Goal: Task Accomplishment & Management: Manage account settings

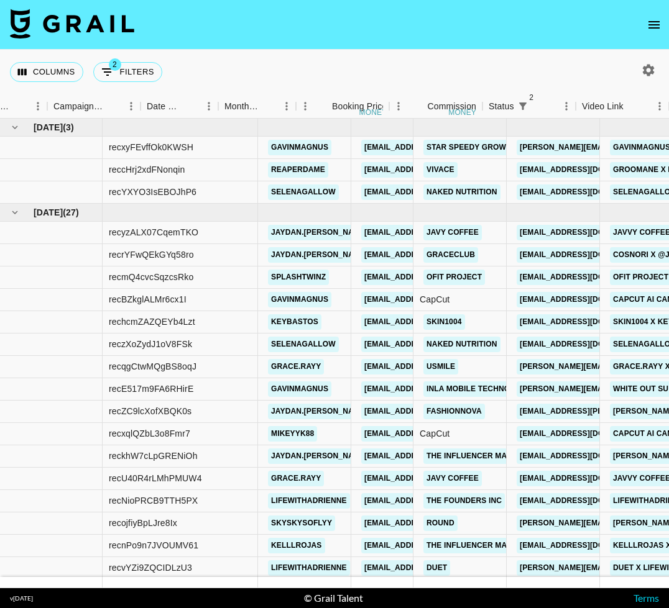
scroll to position [0, 552]
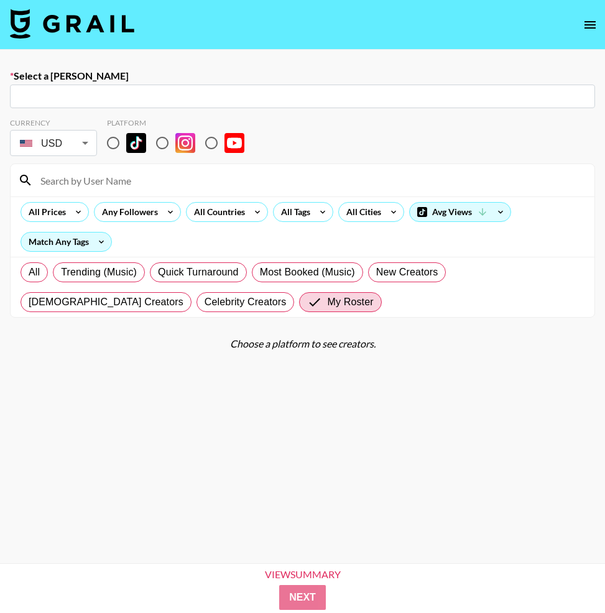
click at [97, 24] on img at bounding box center [72, 24] width 124 height 30
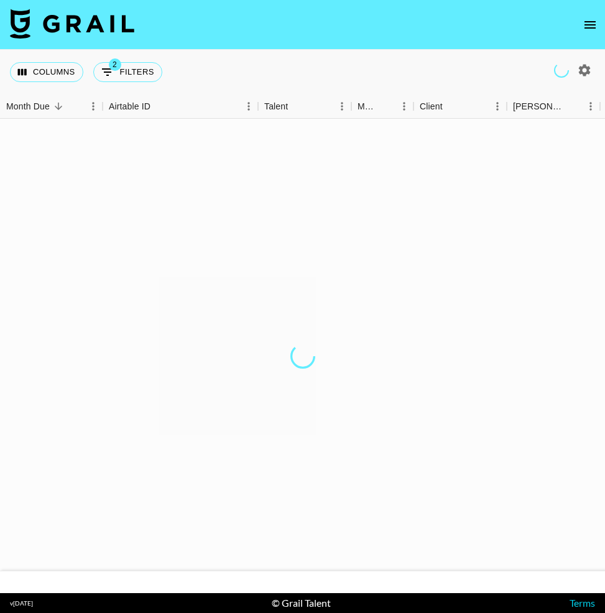
click at [121, 35] on img at bounding box center [72, 24] width 124 height 30
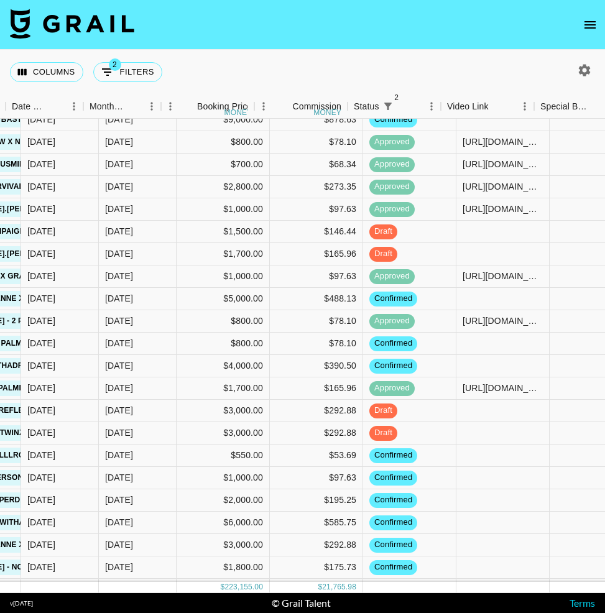
scroll to position [203, 773]
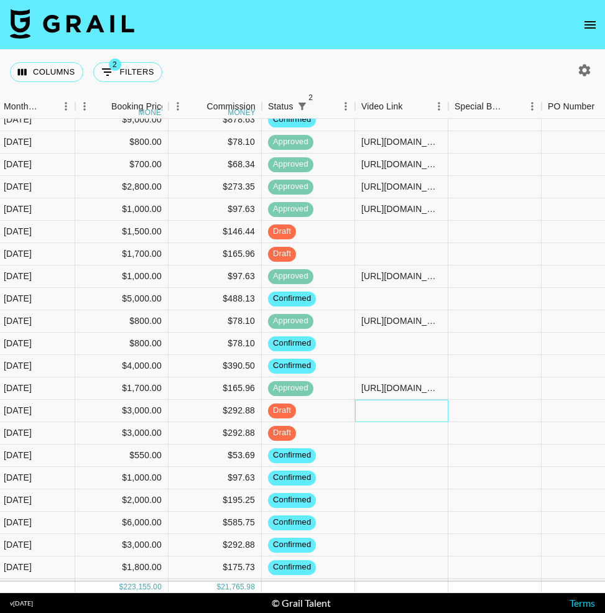
click at [385, 406] on div at bounding box center [401, 411] width 93 height 22
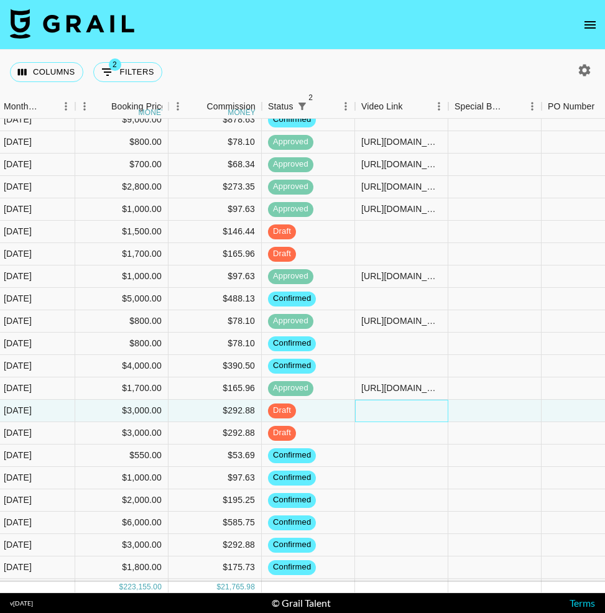
click at [385, 406] on div at bounding box center [401, 411] width 93 height 22
type input "https://www.tiktok.com/@lifewithadrienne/video/7538486339419884813"
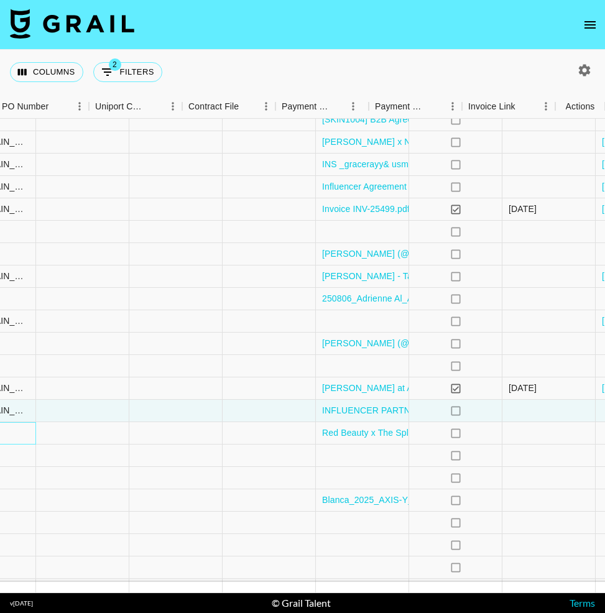
scroll to position [203, 1318]
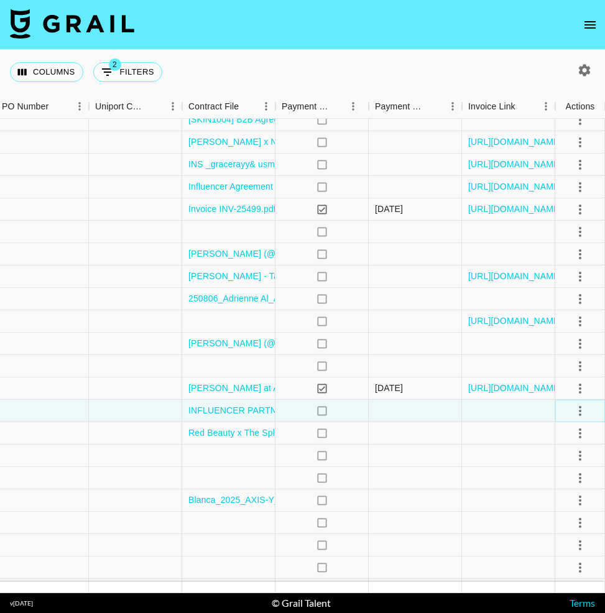
click at [580, 409] on icon "select merge strategy" at bounding box center [579, 410] width 15 height 15
click at [559, 530] on div "Approve" at bounding box center [553, 526] width 38 height 15
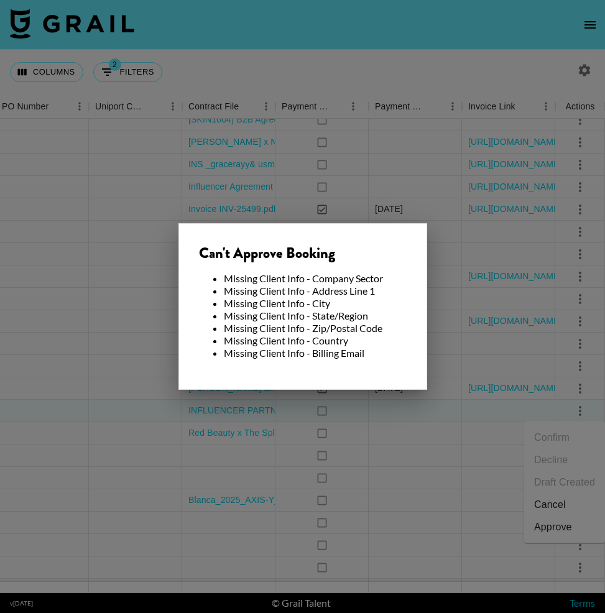
click at [465, 491] on div at bounding box center [302, 306] width 605 height 613
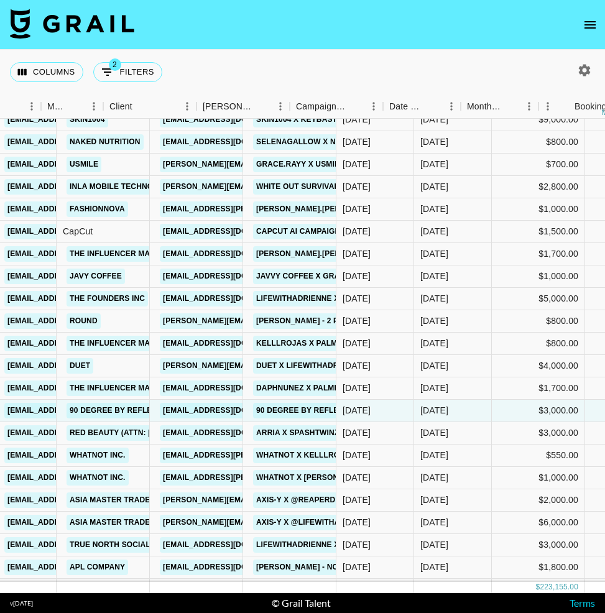
scroll to position [203, 310]
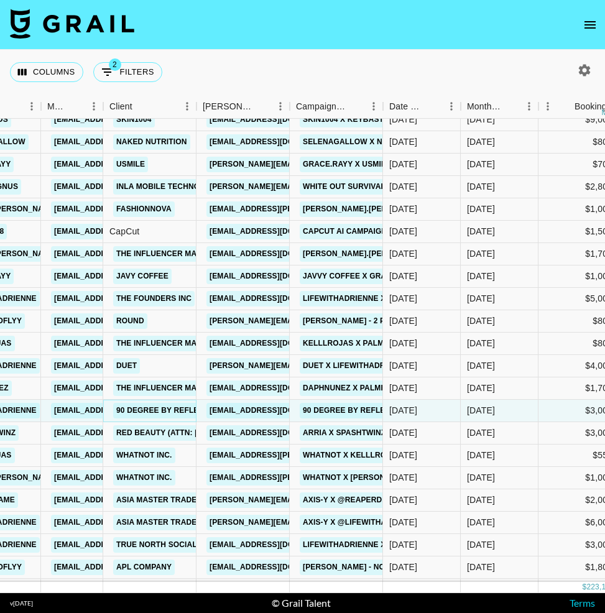
click at [158, 412] on link "90 Degree By Reflex" at bounding box center [160, 411] width 94 height 16
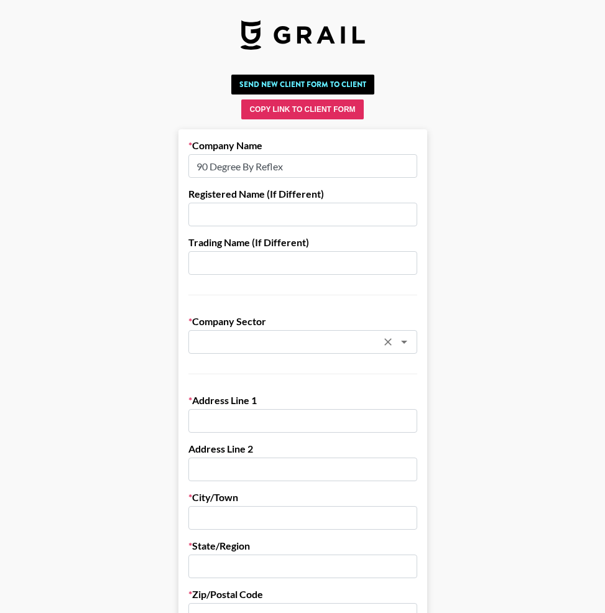
click at [270, 344] on input "text" at bounding box center [286, 342] width 181 height 14
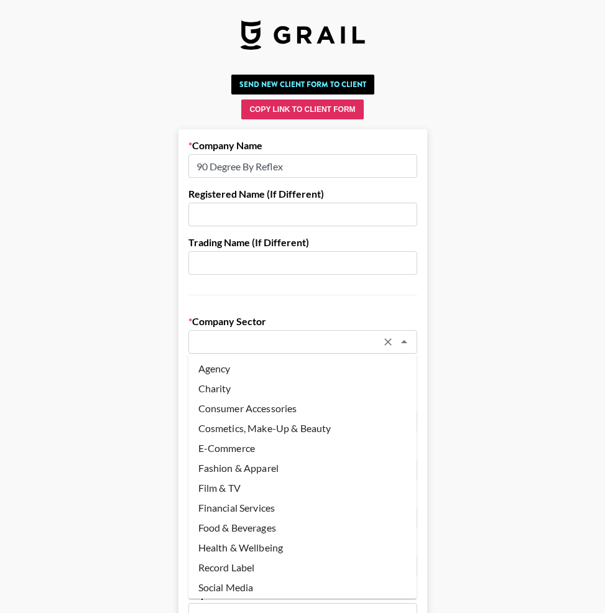
click at [239, 464] on li "Fashion & Apparel" at bounding box center [302, 468] width 229 height 20
type input "Fashion & Apparel"
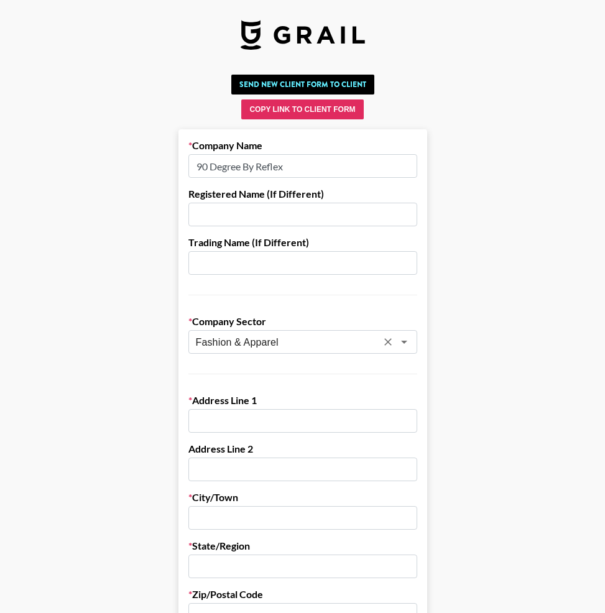
click at [263, 430] on input "text" at bounding box center [302, 421] width 229 height 24
paste input "525 Fashion Avenue, Suite 1601"
type input "525 Fashion Avenue, Suite 1601"
click at [235, 508] on input "text" at bounding box center [302, 518] width 229 height 24
type input "New York"
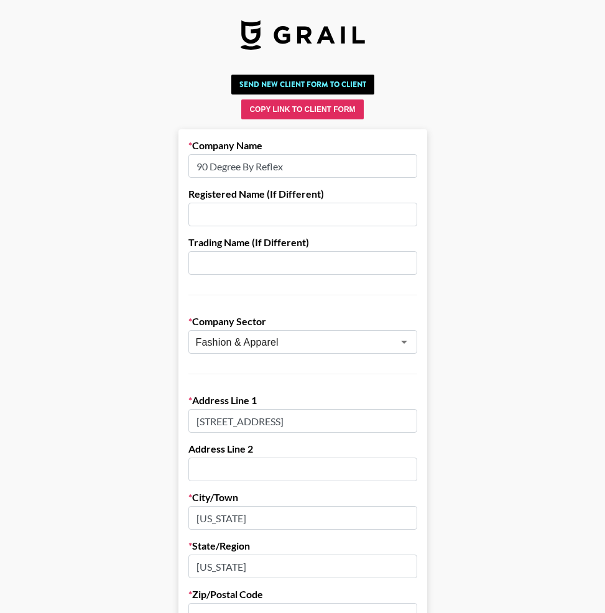
type input "New York"
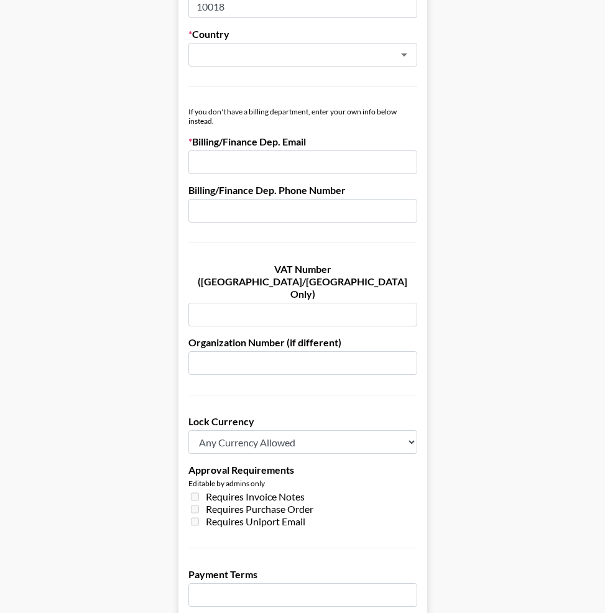
scroll to position [509, 0]
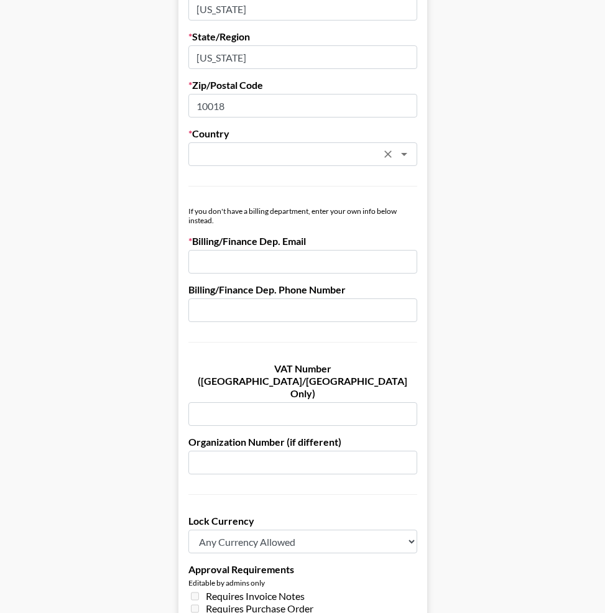
type input "10018"
click at [234, 153] on input "text" at bounding box center [286, 154] width 181 height 14
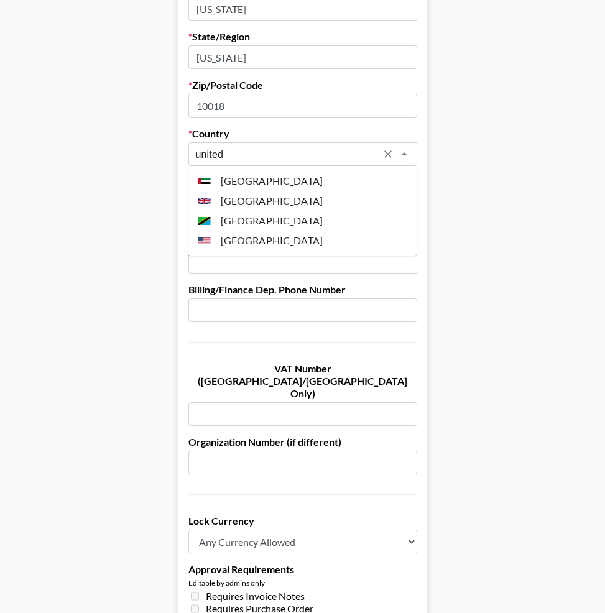
click at [251, 235] on li "United States" at bounding box center [302, 241] width 229 height 20
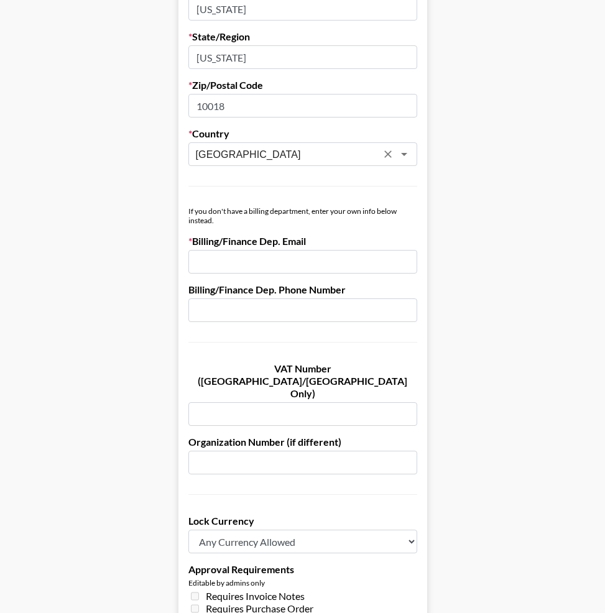
type input "United States"
click at [507, 240] on main "Send New Client Form to Client Copy Link to Client Form Company Name 90 Degree …" at bounding box center [302, 201] width 585 height 1280
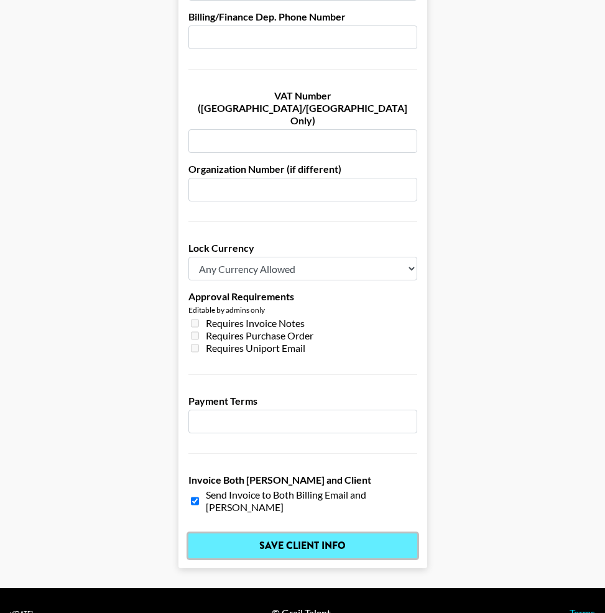
click at [285, 533] on input "Save Client Info" at bounding box center [302, 545] width 229 height 25
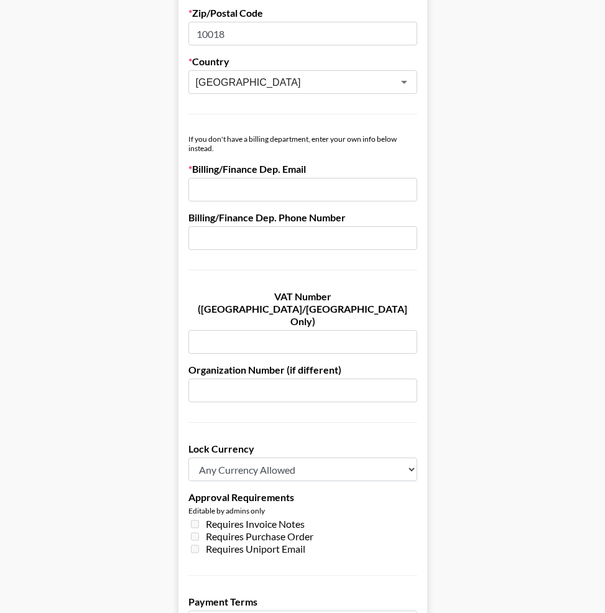
scroll to position [537, 0]
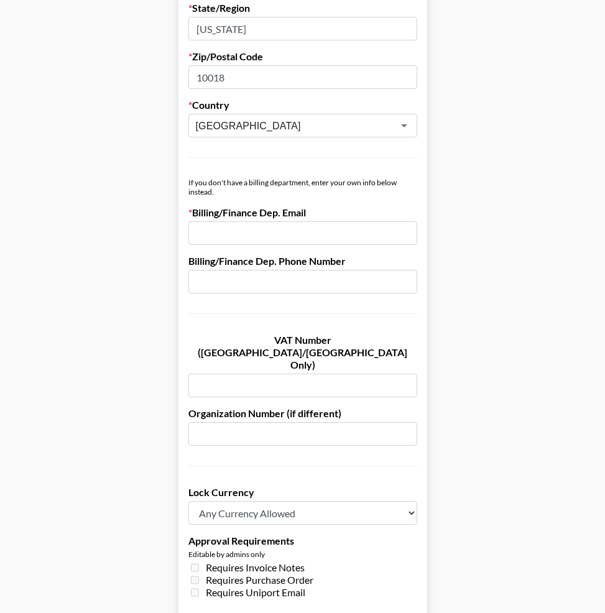
click at [219, 230] on input "email" at bounding box center [302, 233] width 229 height 24
paste input "avery@90degreebyreflex.com"
type input "avery@90degreebyreflex.com"
click at [518, 235] on main "Send New Client Form to Client Copy Link to Client Form Company Name 90 Degree …" at bounding box center [302, 172] width 585 height 1280
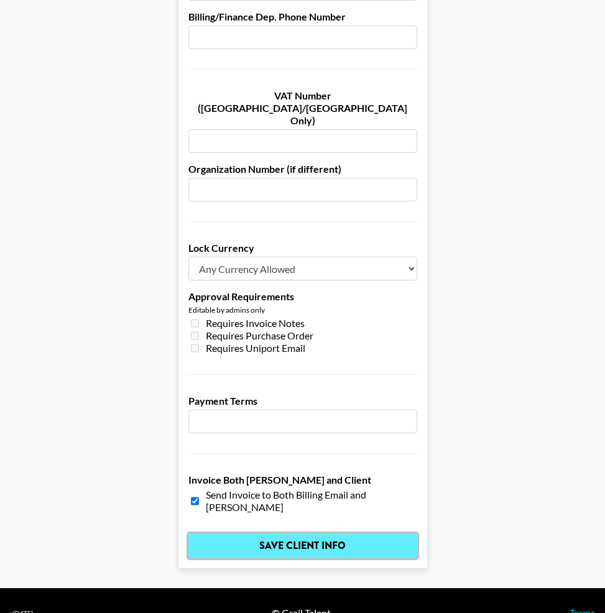
click at [311, 533] on input "Save Client Info" at bounding box center [302, 545] width 229 height 25
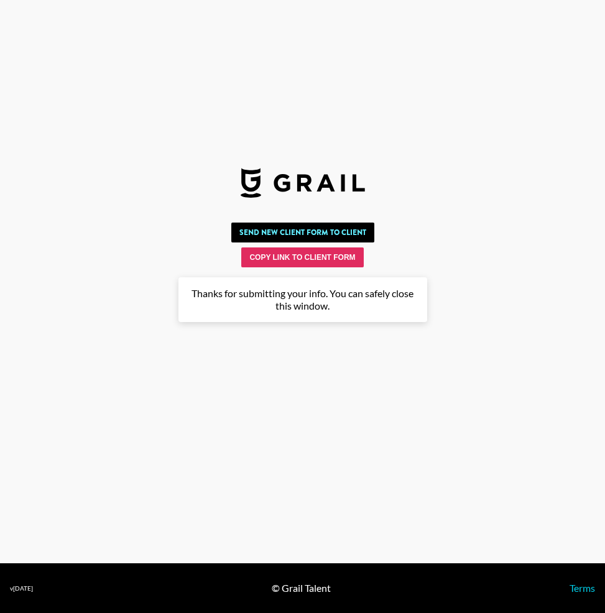
scroll to position [0, 0]
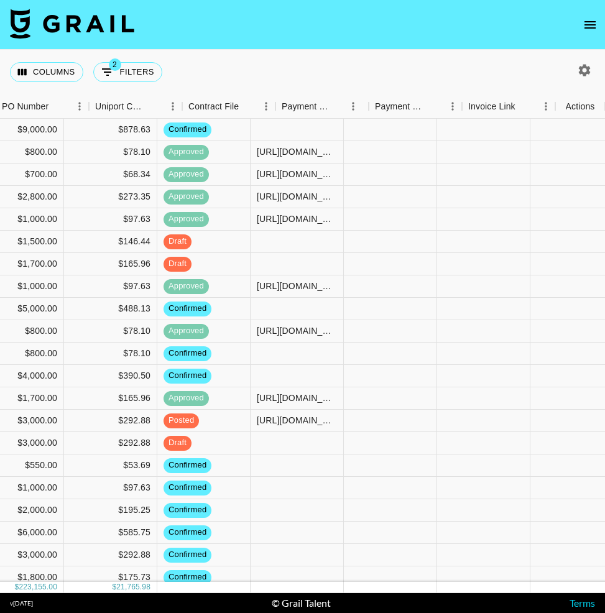
scroll to position [193, 1318]
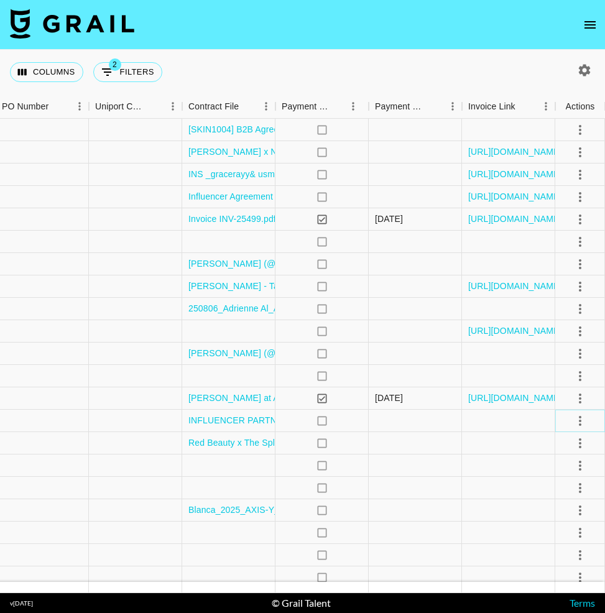
click at [580, 426] on icon "select merge strategy" at bounding box center [579, 420] width 15 height 15
click at [548, 540] on div "Approve" at bounding box center [553, 536] width 38 height 15
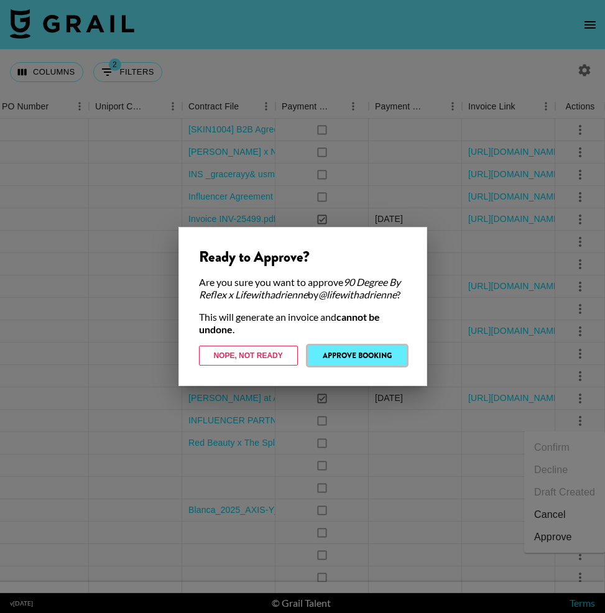
click at [344, 362] on button "Approve Booking" at bounding box center [357, 355] width 99 height 20
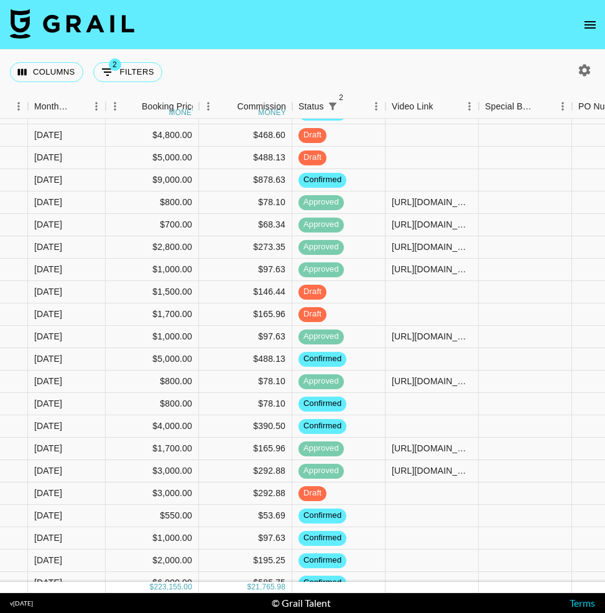
scroll to position [0, 743]
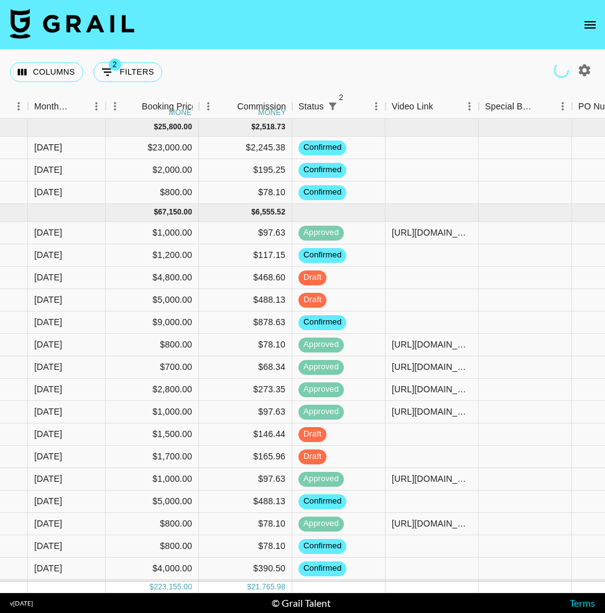
click at [586, 34] on button "open drawer" at bounding box center [589, 24] width 25 height 25
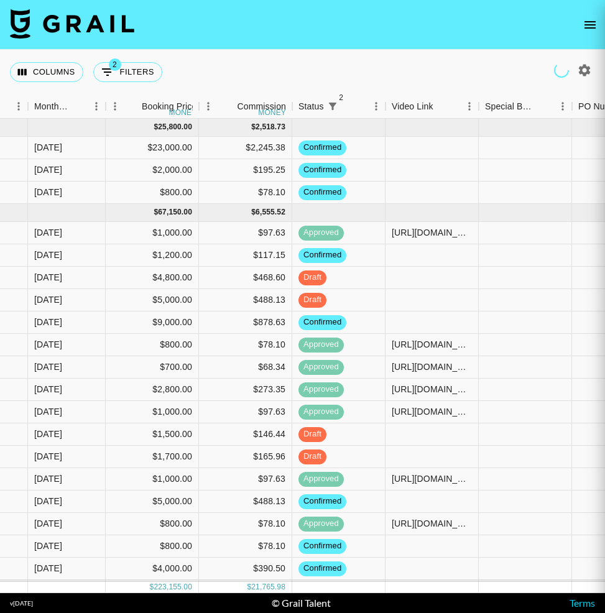
click at [586, 25] on div at bounding box center [302, 306] width 605 height 613
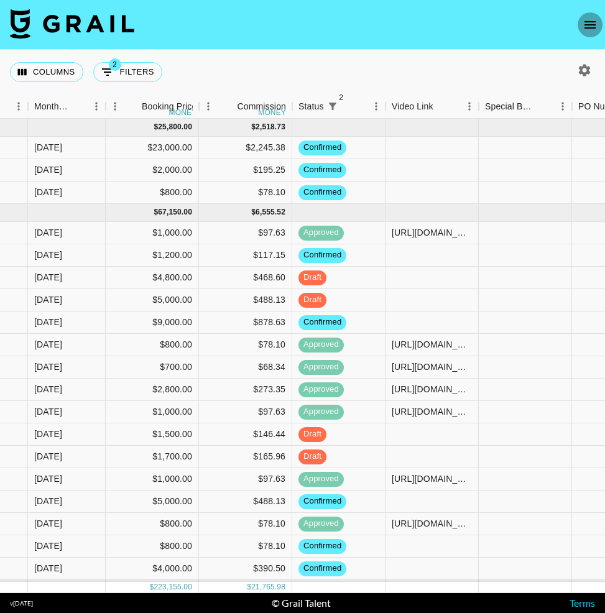
click at [581, 30] on button "open drawer" at bounding box center [589, 24] width 25 height 25
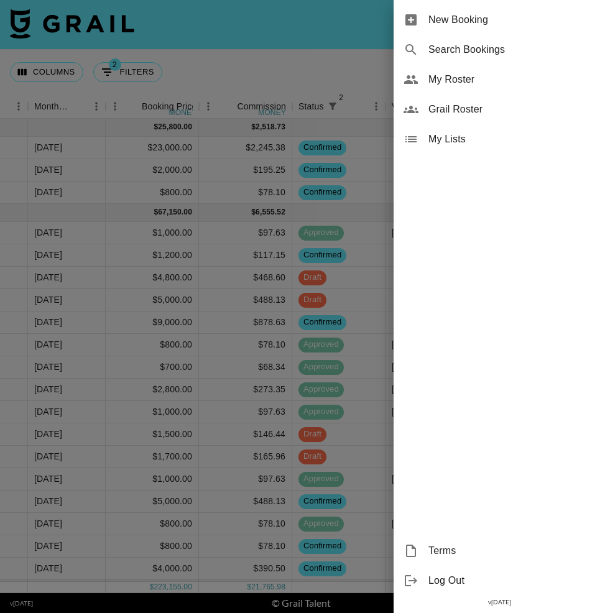
click at [521, 78] on span "My Roster" at bounding box center [511, 79] width 167 height 15
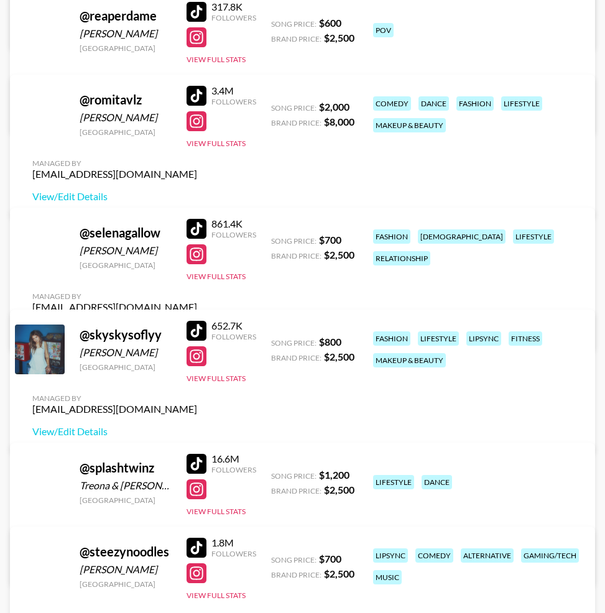
scroll to position [3608, 0]
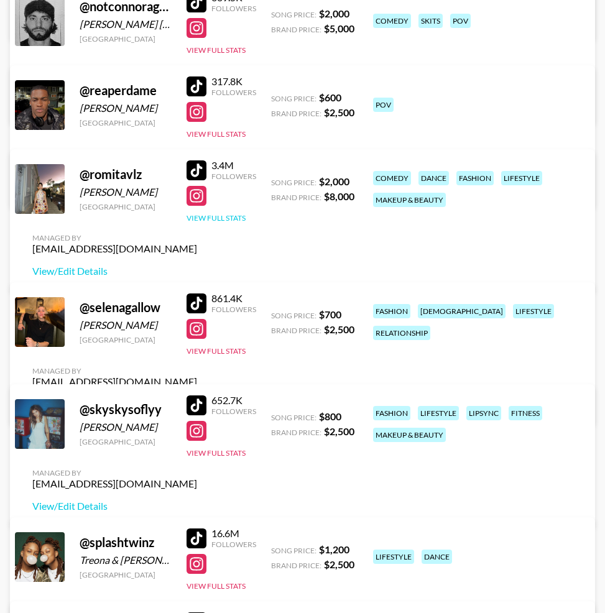
click at [206, 222] on button "View Full Stats" at bounding box center [215, 217] width 59 height 9
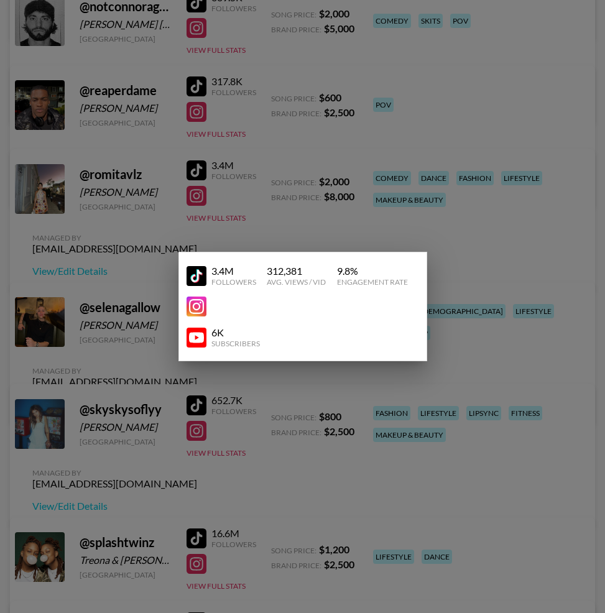
click at [285, 187] on div at bounding box center [302, 306] width 605 height 613
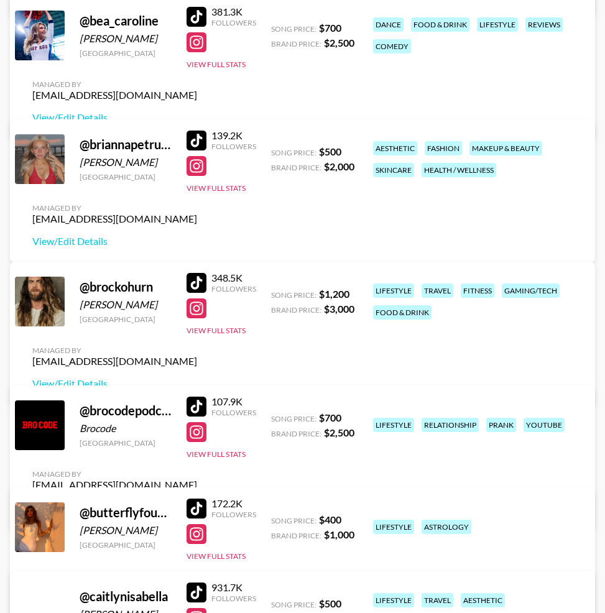
scroll to position [0, 0]
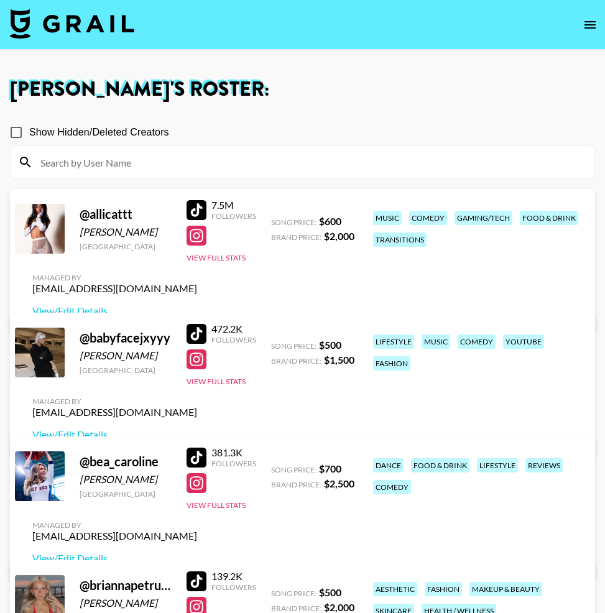
click at [582, 27] on icon "open drawer" at bounding box center [589, 24] width 15 height 15
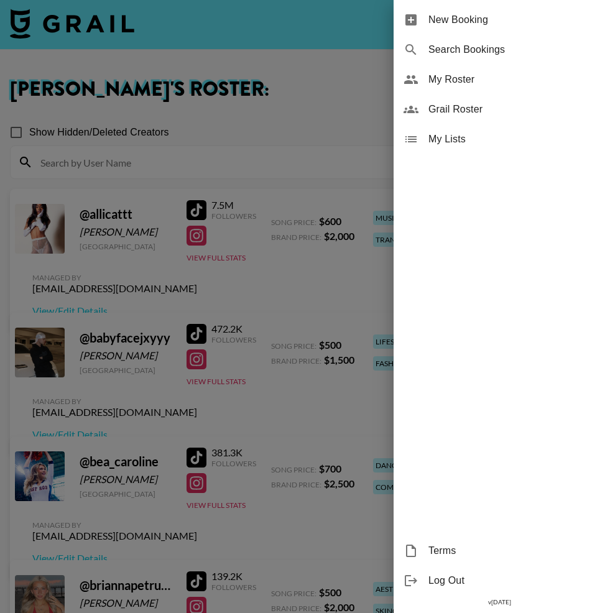
click at [460, 137] on span "My Lists" at bounding box center [511, 139] width 167 height 15
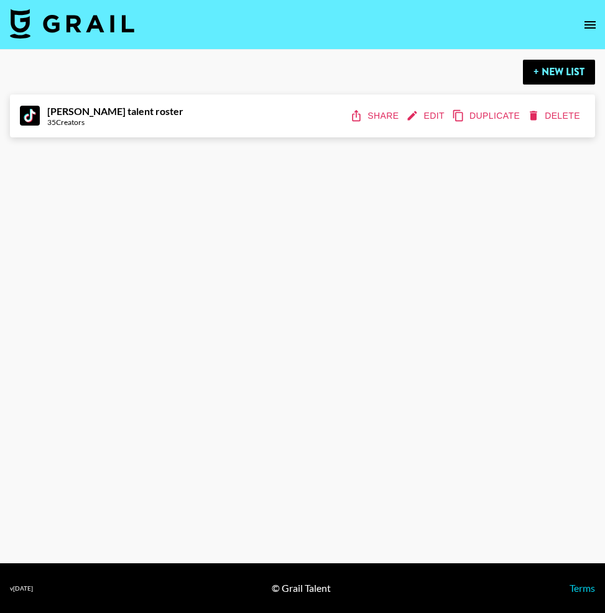
drag, startPoint x: 600, startPoint y: 21, endPoint x: 199, endPoint y: 94, distance: 406.7
click at [199, 93] on section "+ New List Max Elk talent roster 35 Creators Share Edit Duplicate Delete v 1.7.…" at bounding box center [302, 306] width 605 height 613
click at [270, 122] on div "Max Elk talent roster 35 Creators Share Edit Duplicate Delete" at bounding box center [302, 115] width 565 height 23
click at [429, 119] on button "Edit" at bounding box center [426, 115] width 46 height 23
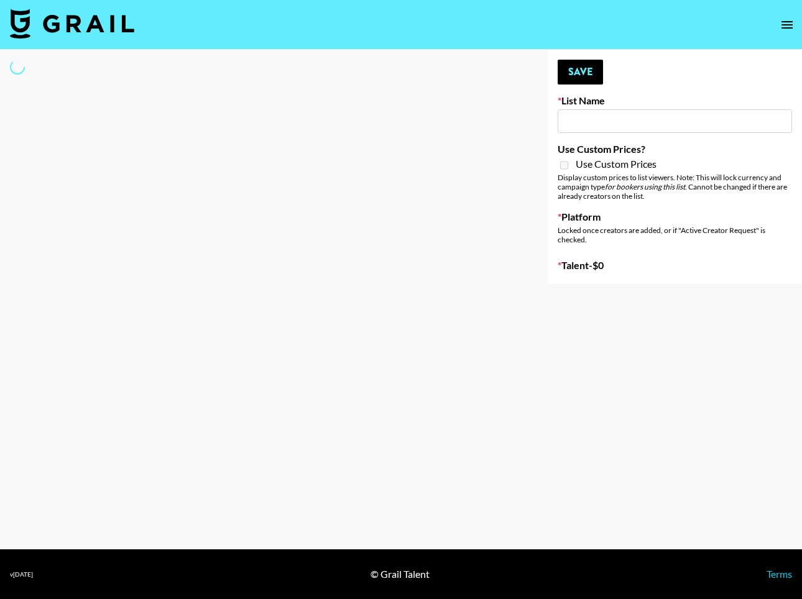
type input "Max Elk talent roster"
select select "Song"
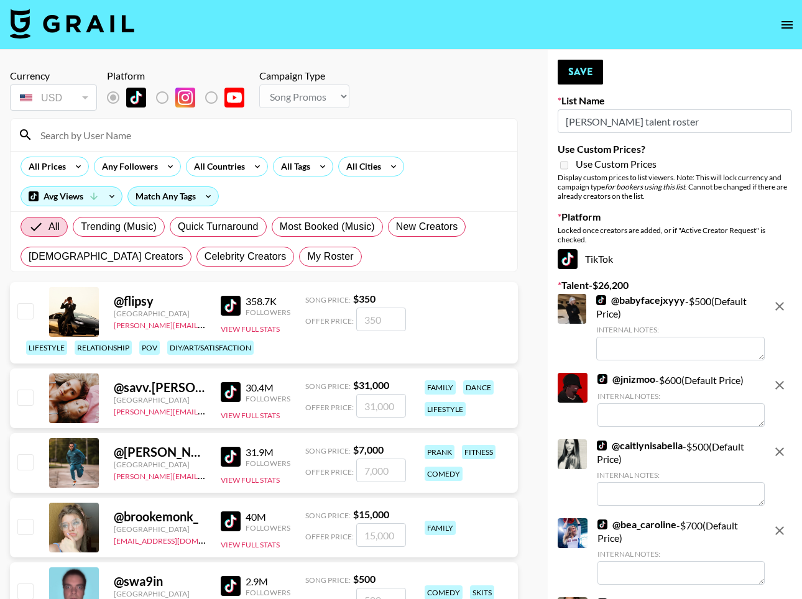
click at [148, 139] on input at bounding box center [271, 135] width 477 height 20
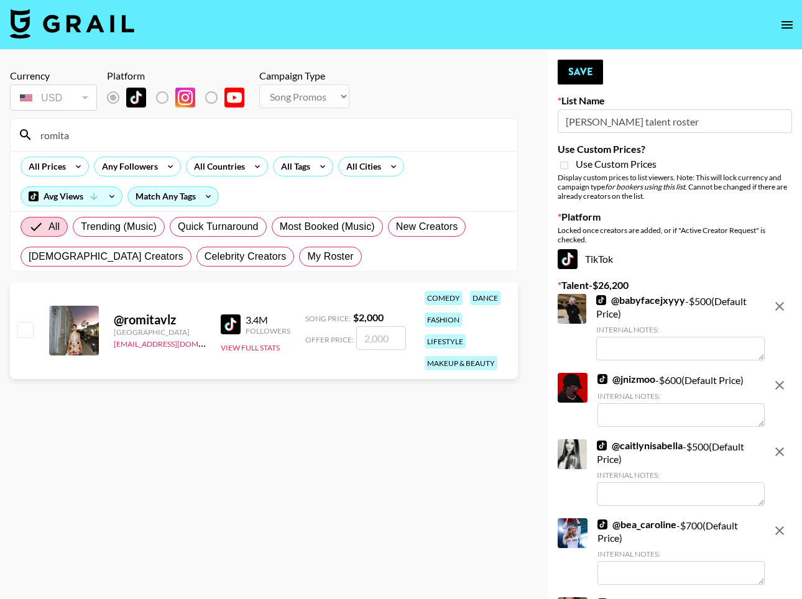
type input "romita"
click at [31, 324] on input "checkbox" at bounding box center [24, 329] width 15 height 15
checkbox input "true"
type input "2000"
click at [588, 78] on button "Save" at bounding box center [579, 72] width 45 height 25
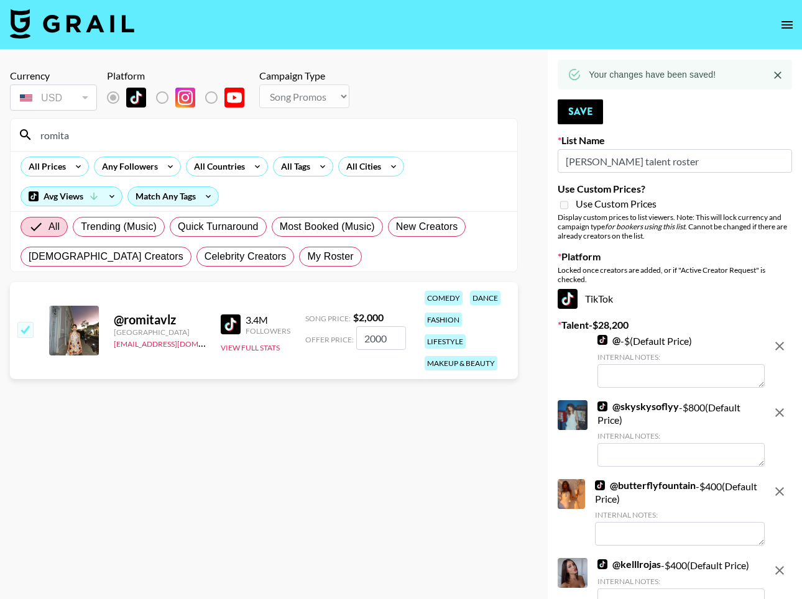
click at [232, 141] on input "romita" at bounding box center [271, 135] width 477 height 20
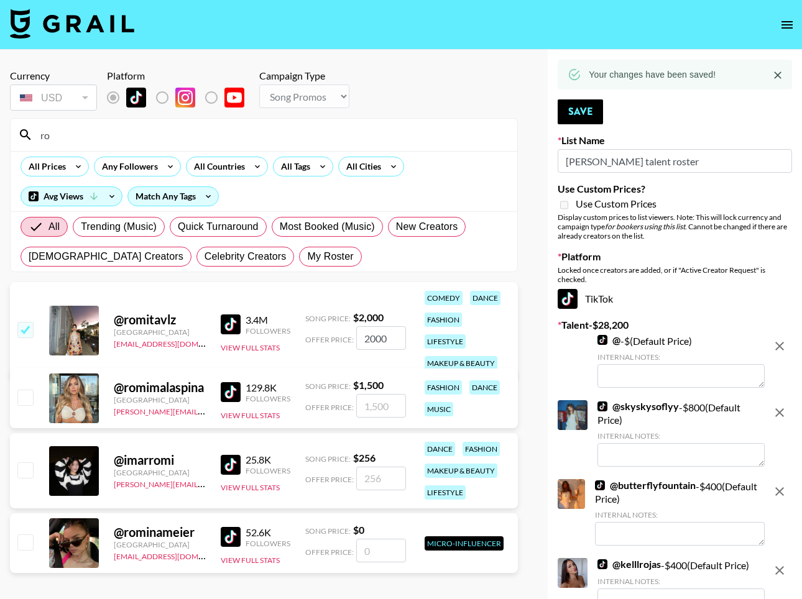
type input "r"
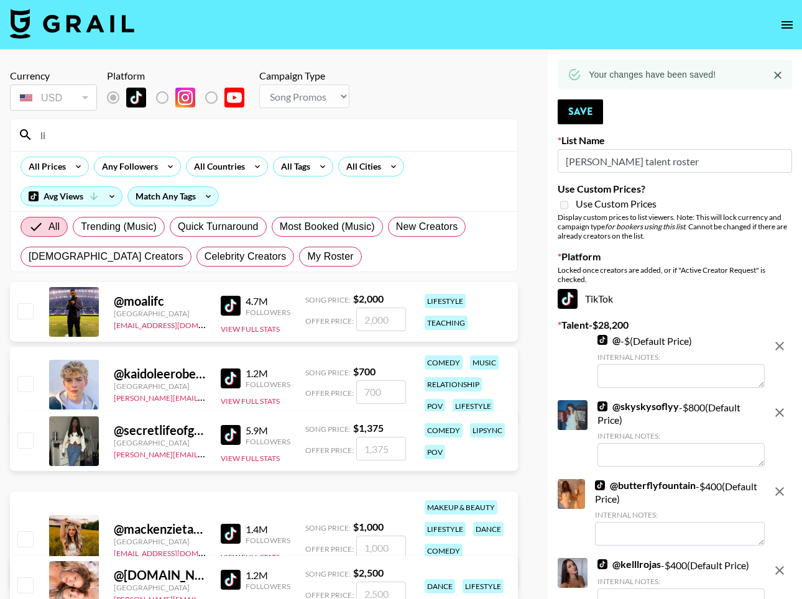
type input "l"
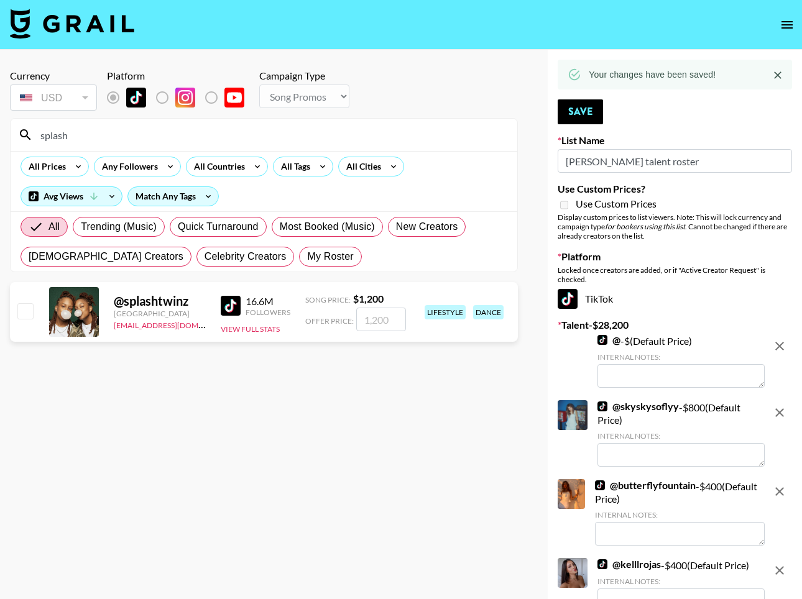
type input "splash"
click at [30, 311] on input "checkbox" at bounding box center [24, 310] width 15 height 15
checkbox input "true"
type input "1200"
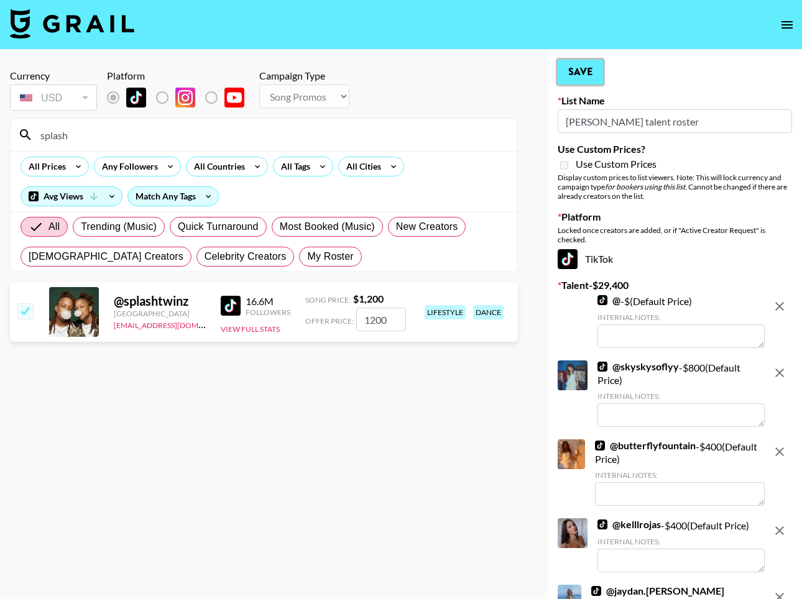
click at [573, 74] on button "Save" at bounding box center [579, 72] width 45 height 25
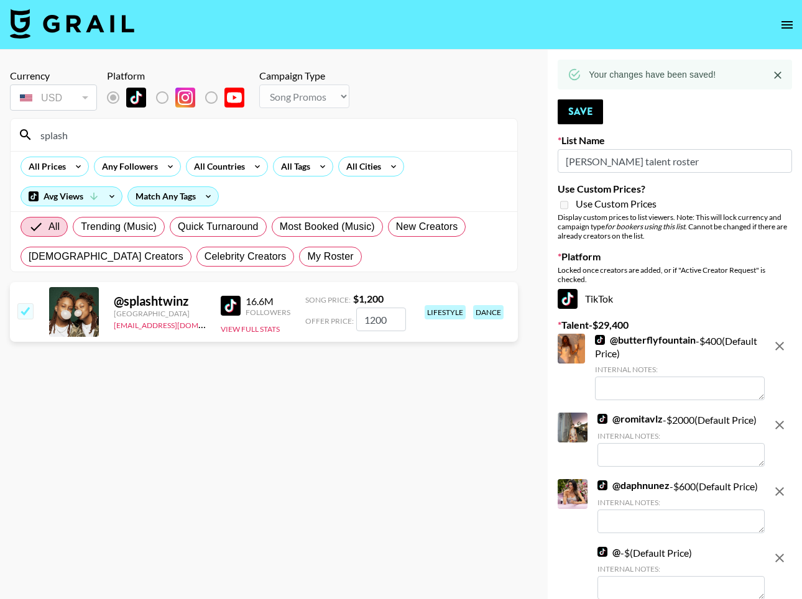
click at [74, 129] on input "splash" at bounding box center [271, 135] width 477 height 20
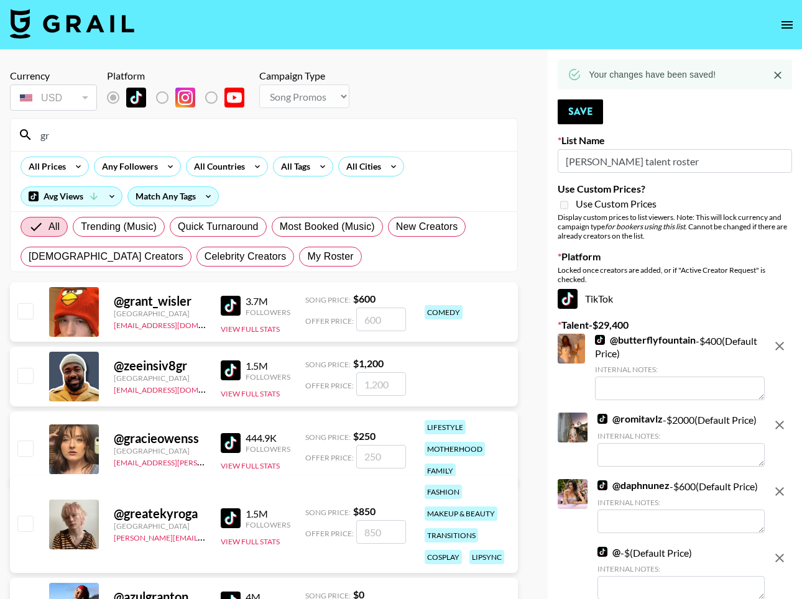
type input "g"
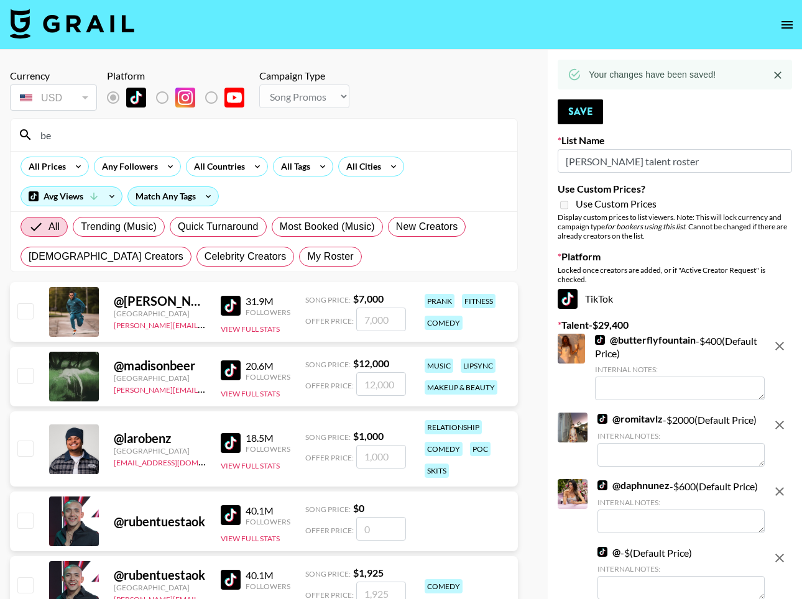
type input "b"
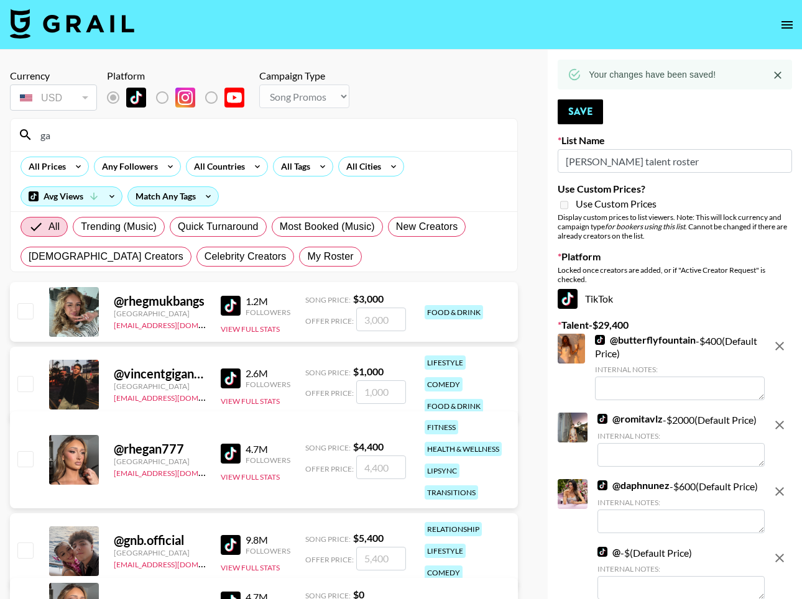
type input "g"
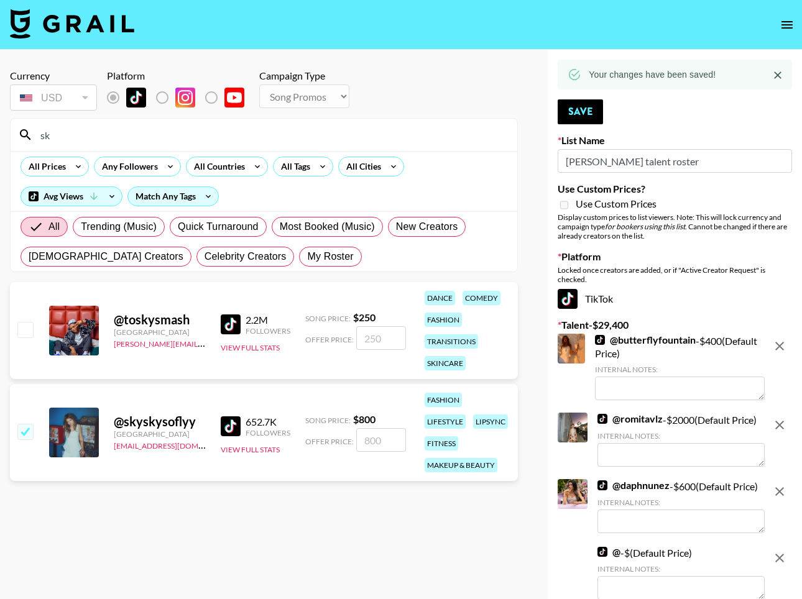
type input "s"
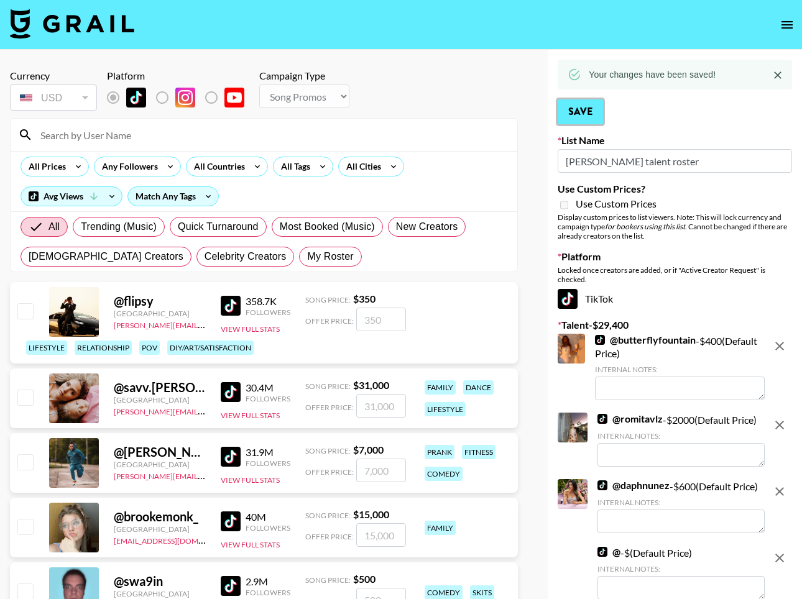
click at [589, 111] on button "Save" at bounding box center [579, 111] width 45 height 25
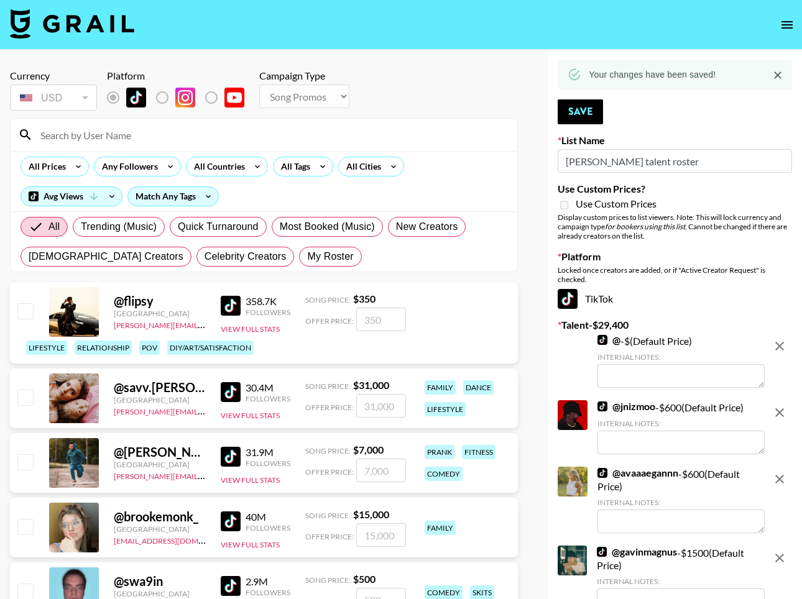
click at [785, 26] on icon "open drawer" at bounding box center [786, 24] width 15 height 15
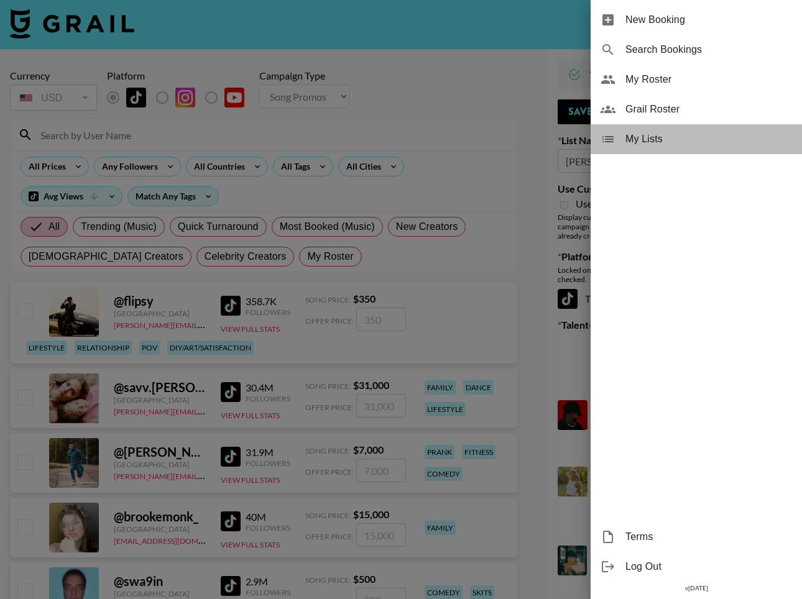
click at [666, 144] on span "My Lists" at bounding box center [708, 139] width 167 height 15
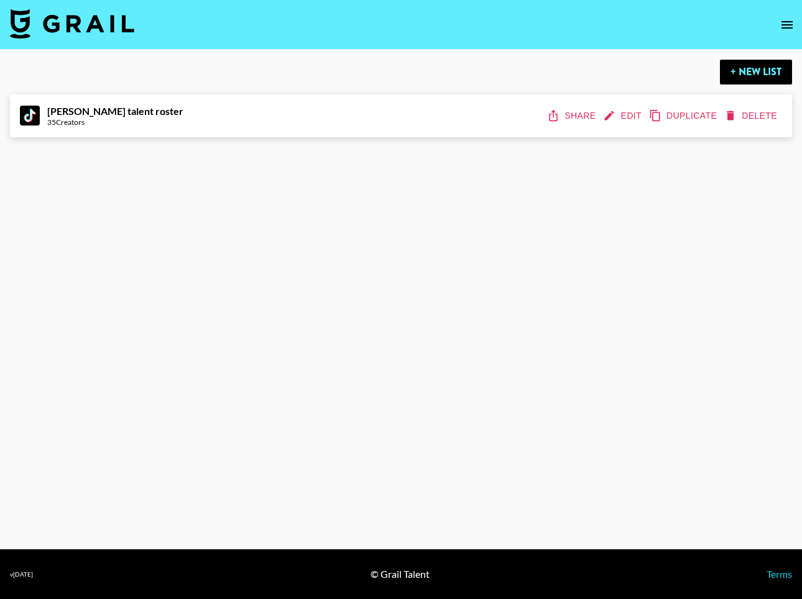
click at [584, 119] on button "Share" at bounding box center [572, 115] width 56 height 23
click at [583, 122] on button "Share" at bounding box center [572, 115] width 56 height 23
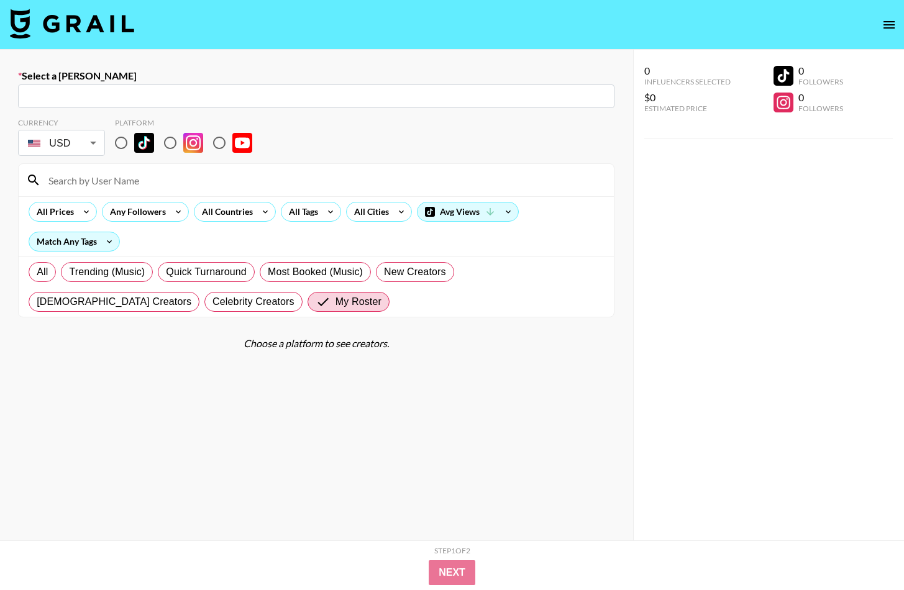
click at [42, 15] on img at bounding box center [72, 24] width 124 height 30
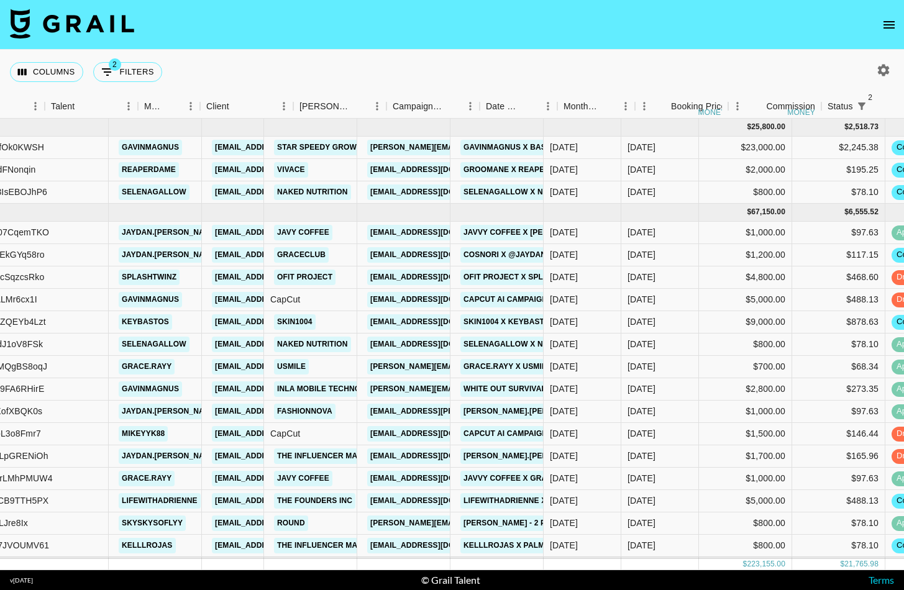
scroll to position [0, 331]
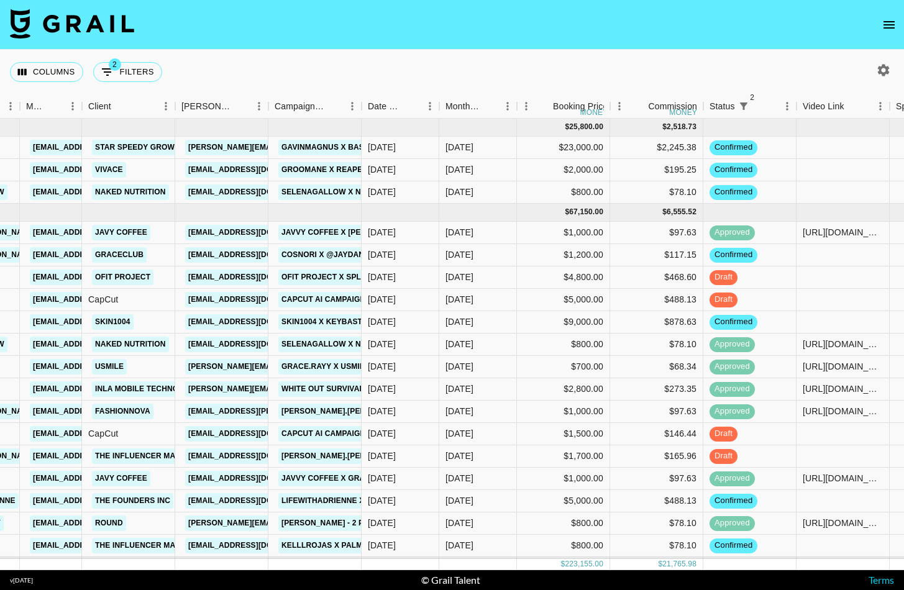
click at [889, 73] on icon "button" at bounding box center [883, 70] width 15 height 15
select select "May '25"
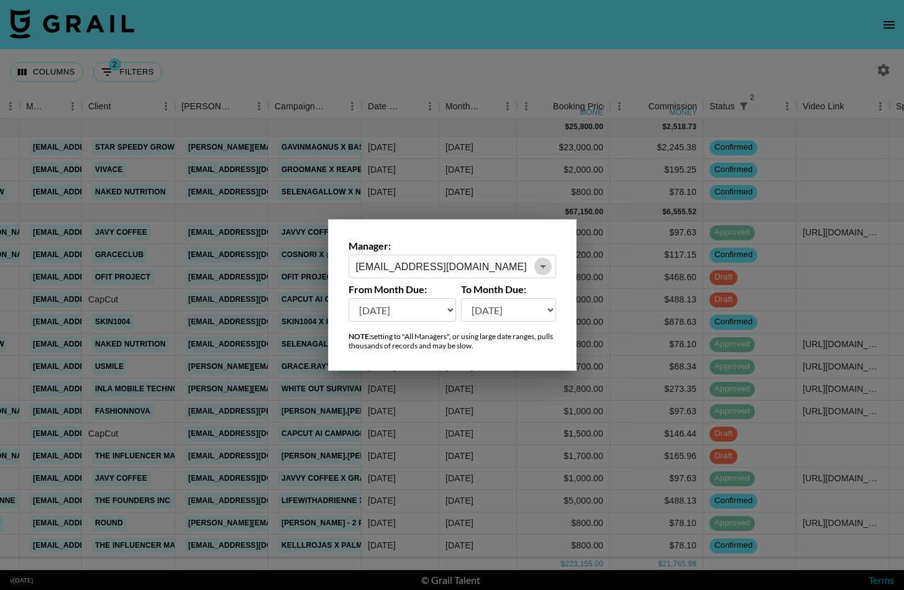
click at [544, 259] on icon "Open" at bounding box center [543, 266] width 15 height 15
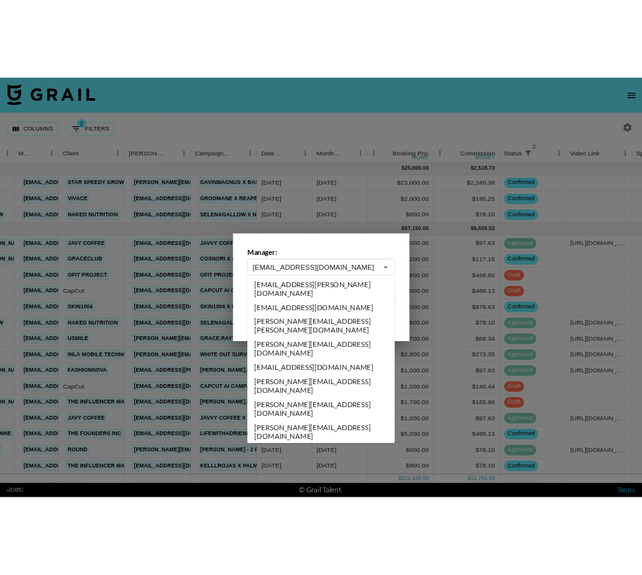
scroll to position [0, 0]
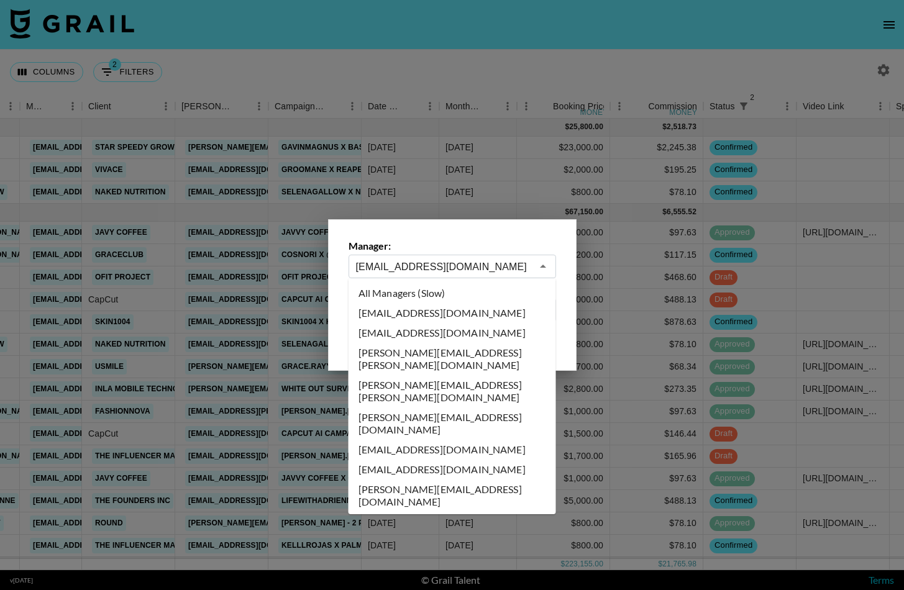
click at [418, 290] on li "All Managers (Slow)" at bounding box center [453, 293] width 208 height 20
type input "All Managers (Slow)"
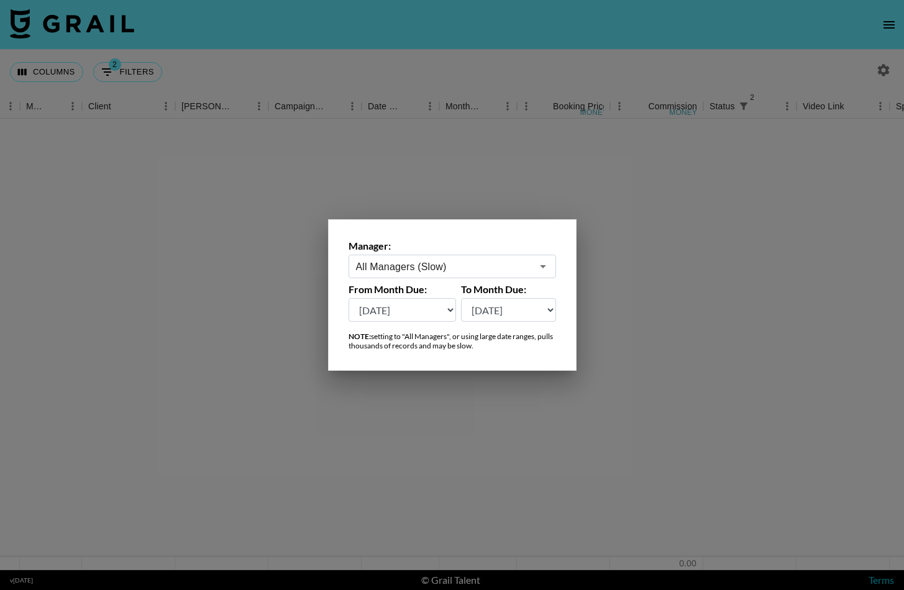
click at [507, 38] on div at bounding box center [452, 295] width 904 height 590
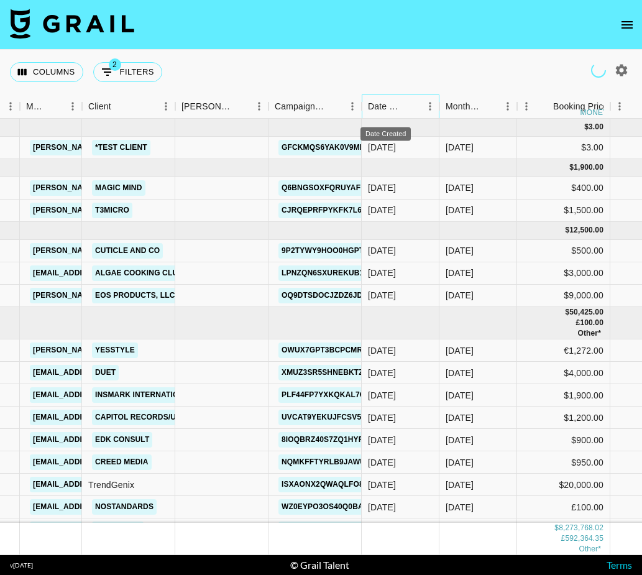
click at [392, 104] on div "Date Created" at bounding box center [385, 106] width 35 height 24
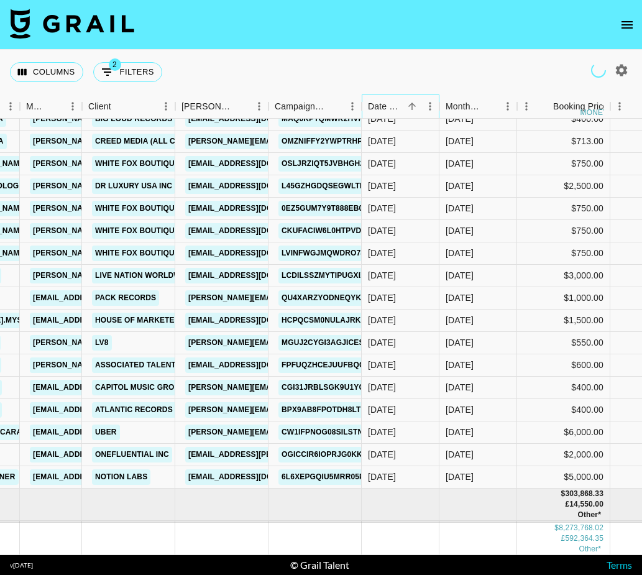
scroll to position [139663, 331]
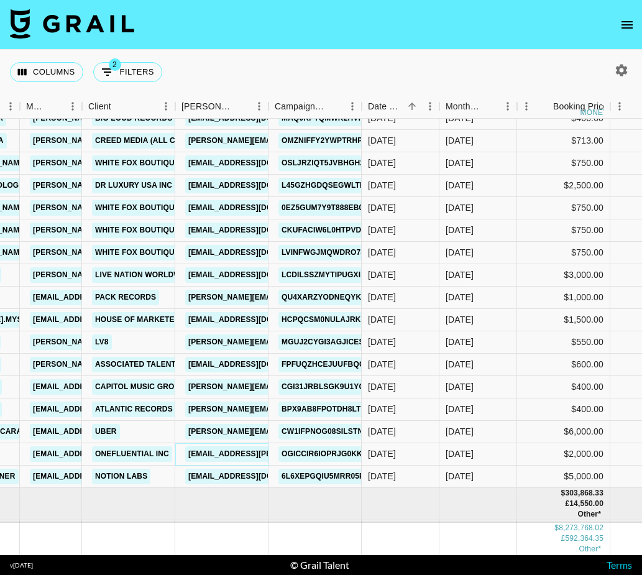
click at [237, 458] on link "angelique.govantes@onefluential.com" at bounding box center [286, 454] width 203 height 16
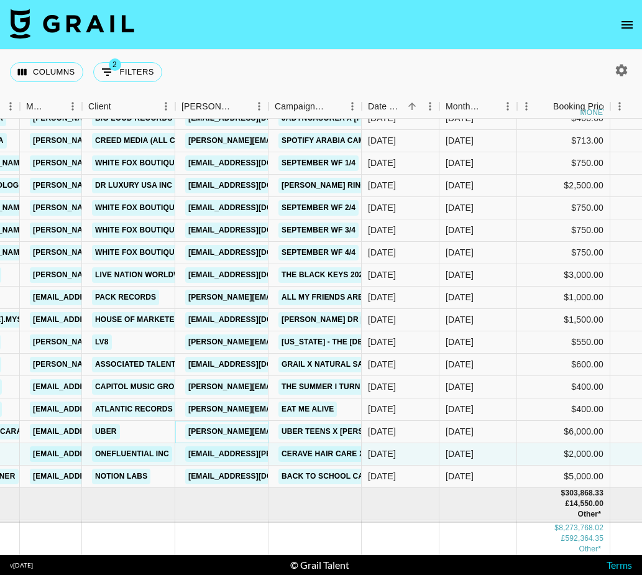
click at [247, 431] on link "ella@openinfluence.com" at bounding box center [286, 432] width 203 height 16
click at [244, 434] on link "ella@openinfluence.com" at bounding box center [286, 432] width 203 height 16
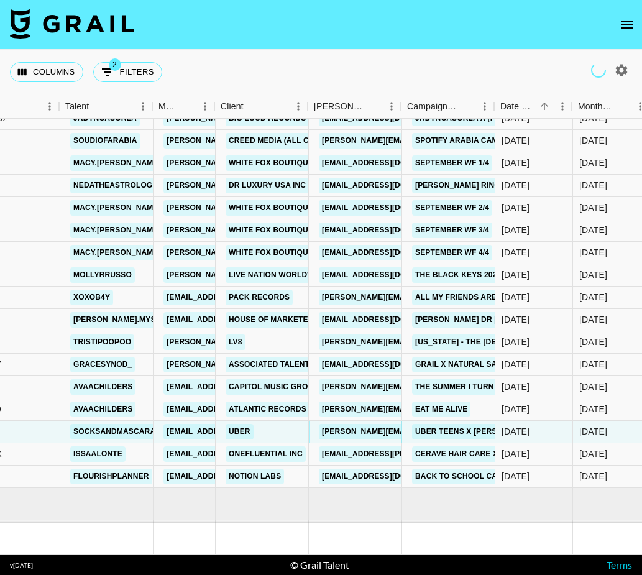
scroll to position [139654, 389]
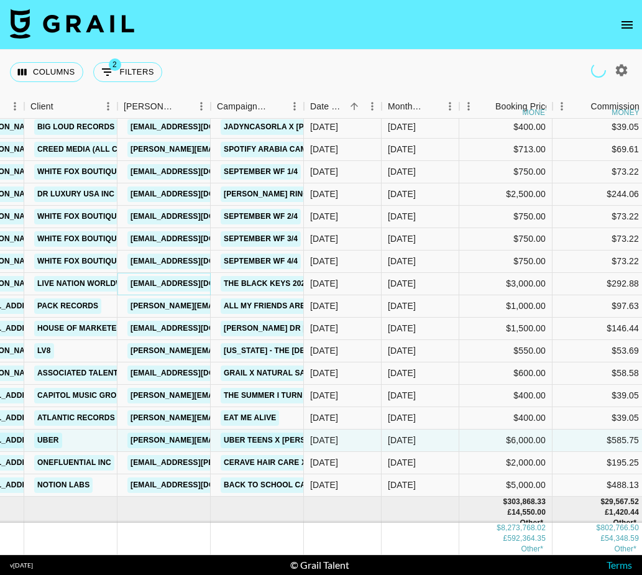
click at [184, 283] on link "MarissaLee@livenation.com" at bounding box center [196, 284] width 139 height 16
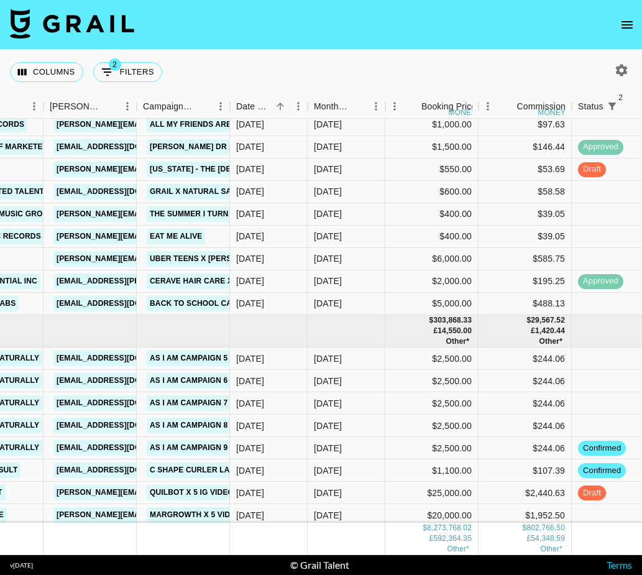
scroll to position [139836, 227]
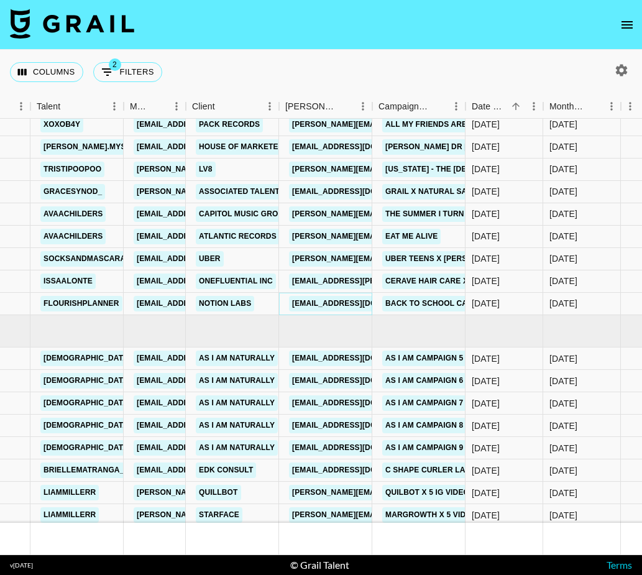
click at [344, 307] on link "parka@makenotion.com" at bounding box center [358, 304] width 139 height 16
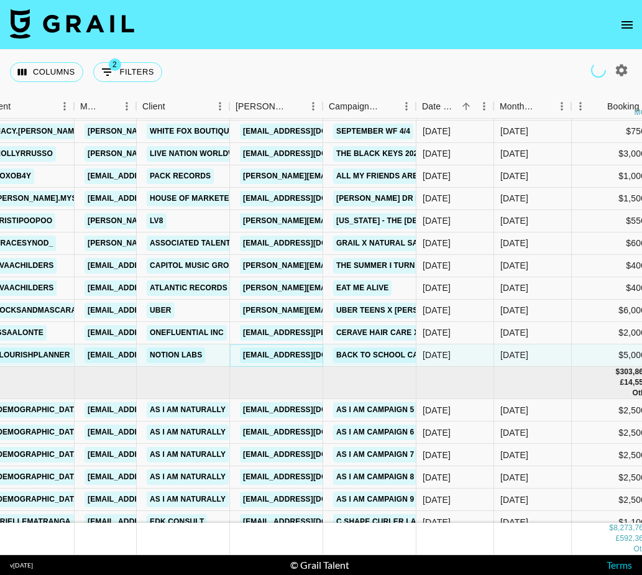
scroll to position [139776, 277]
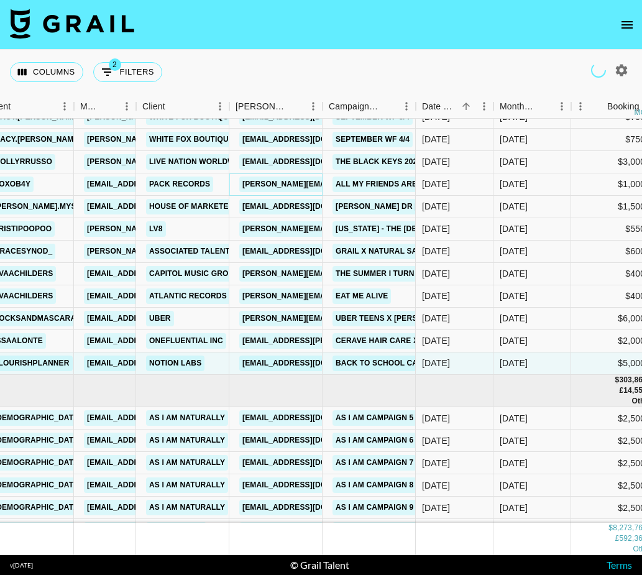
click at [290, 186] on link "[PERSON_NAME][EMAIL_ADDRESS][DOMAIN_NAME]" at bounding box center [340, 184] width 203 height 16
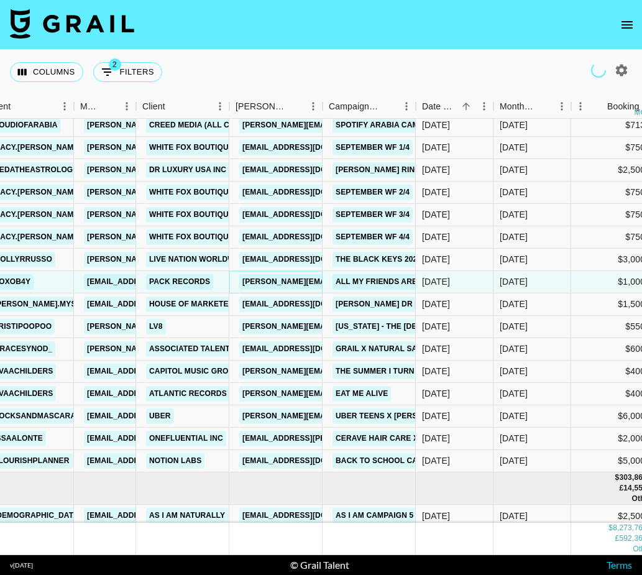
scroll to position [139679, 277]
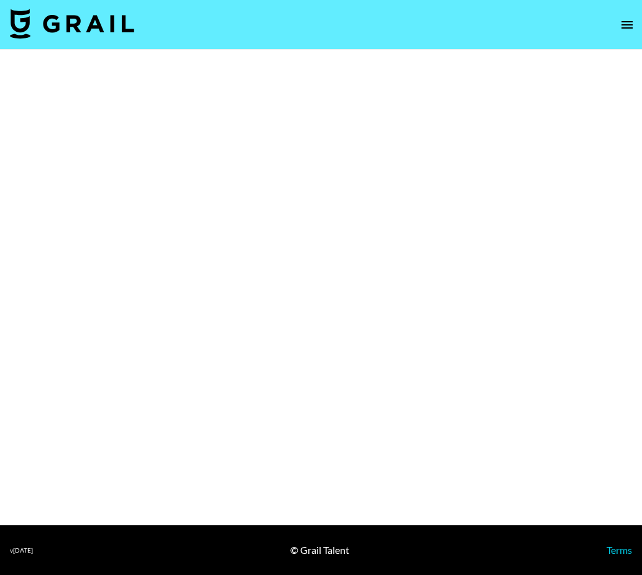
select select "Brand"
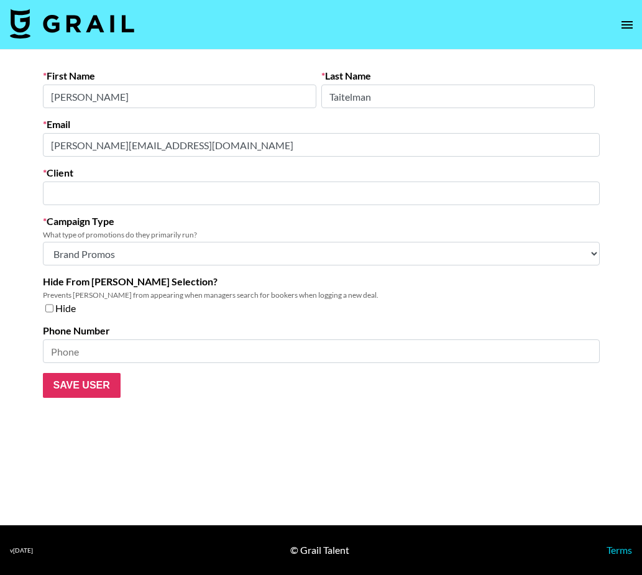
type input "uber"
select select "Brand"
type input "uber"
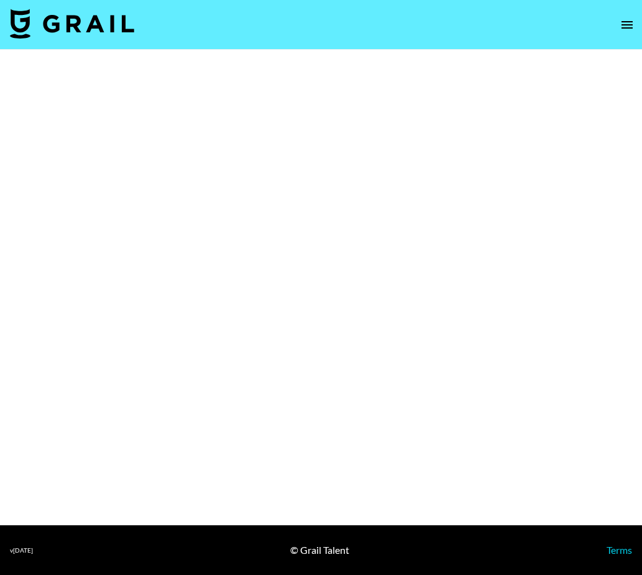
select select "Brand"
select select "Song"
